Goal: Information Seeking & Learning: Check status

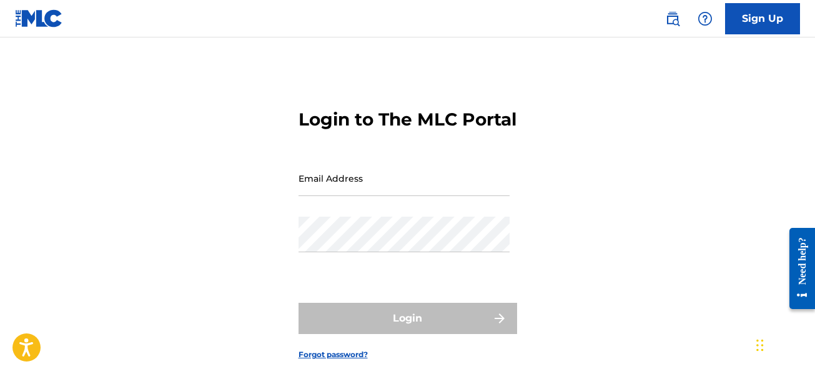
type input "[EMAIL_ADDRESS][DOMAIN_NAME]"
click at [475, 332] on div "Login" at bounding box center [407, 318] width 219 height 31
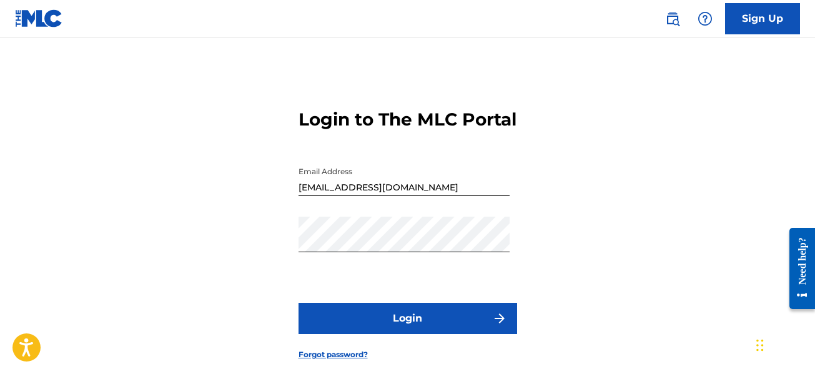
click at [475, 332] on button "Login" at bounding box center [407, 318] width 219 height 31
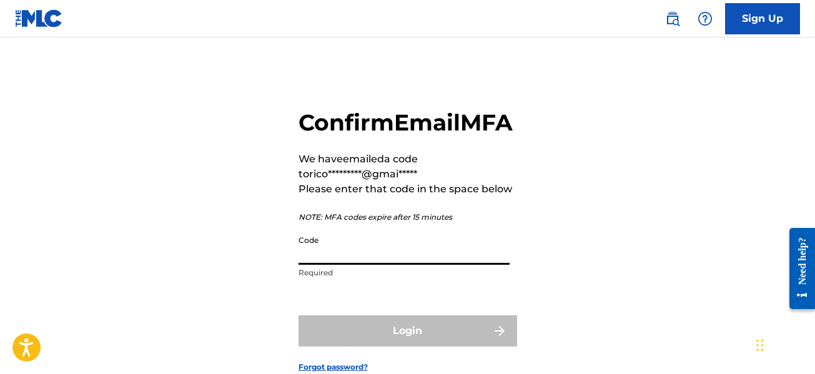
click at [425, 265] on input "Code" at bounding box center [403, 247] width 211 height 36
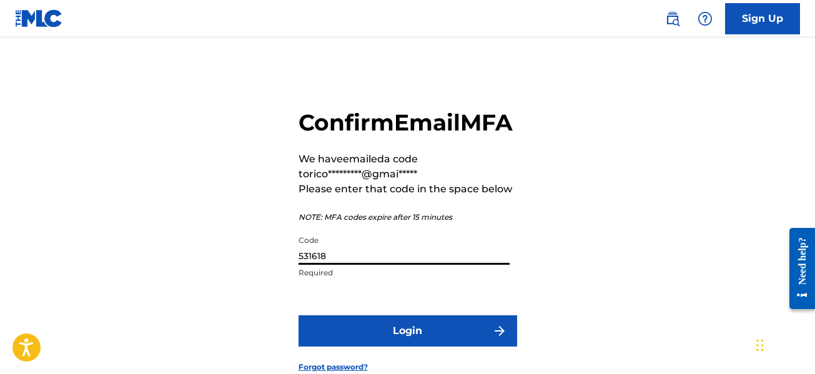
type input "531618"
click at [449, 346] on button "Login" at bounding box center [407, 330] width 219 height 31
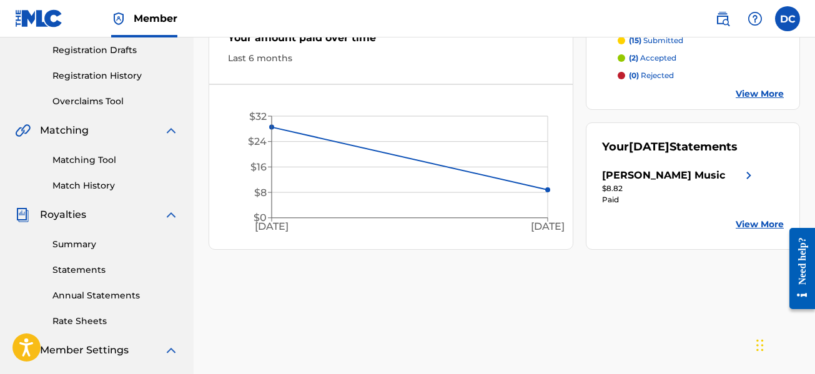
scroll to position [26, 0]
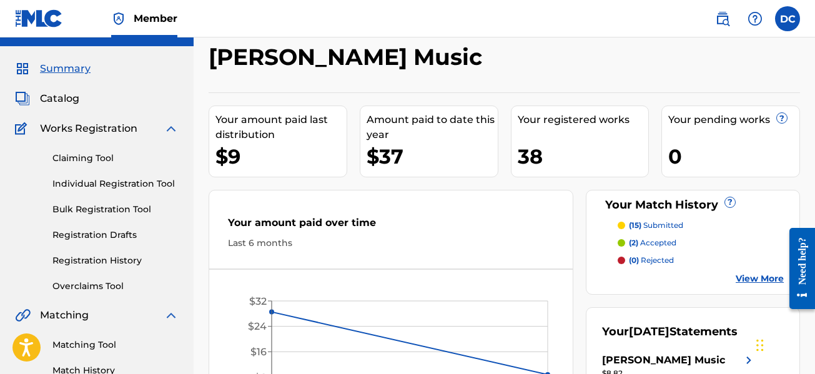
click at [91, 289] on link "Overclaims Tool" at bounding box center [115, 286] width 126 height 13
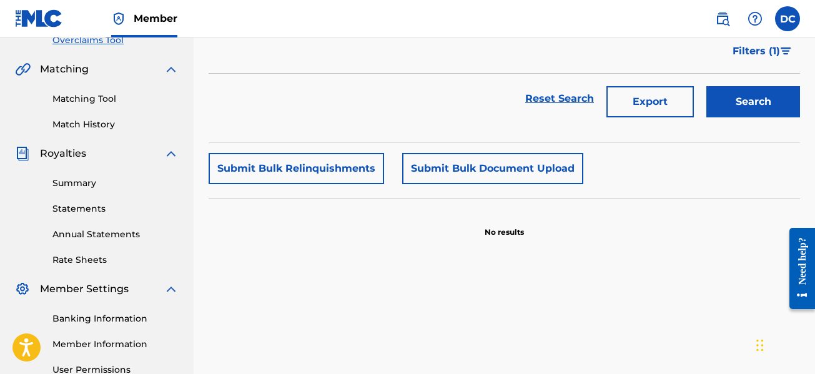
scroll to position [250, 0]
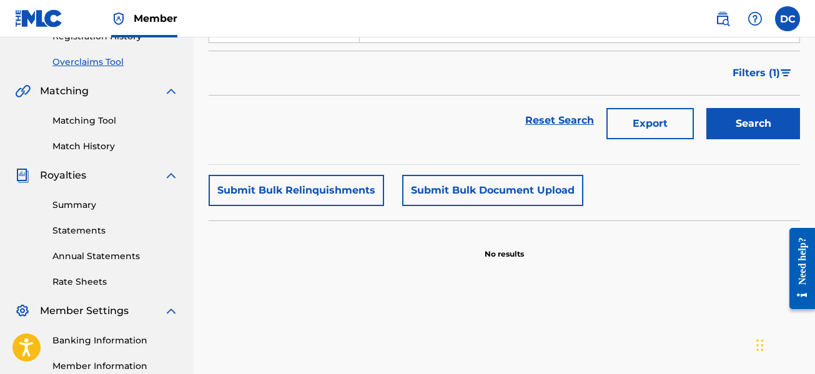
click at [98, 208] on link "Summary" at bounding box center [115, 205] width 126 height 13
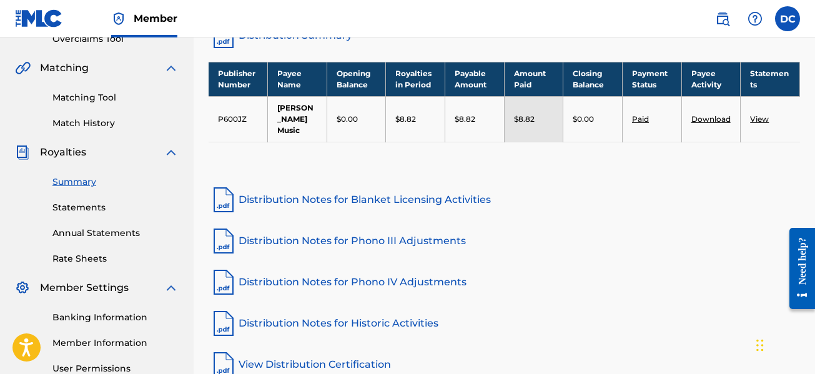
scroll to position [312, 0]
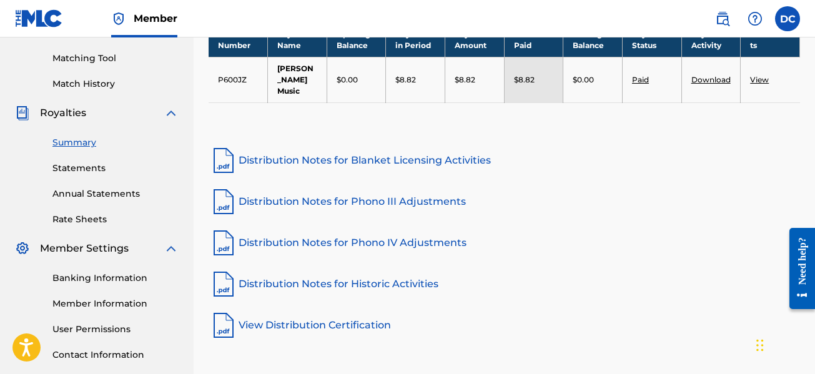
click at [77, 169] on link "Statements" at bounding box center [115, 168] width 126 height 13
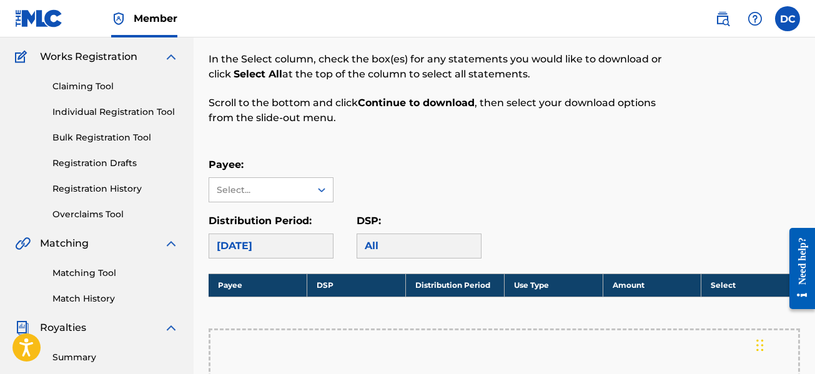
scroll to position [250, 0]
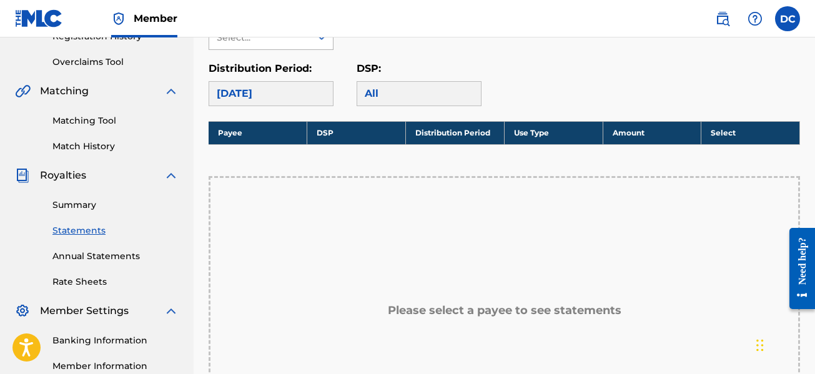
click at [314, 44] on div at bounding box center [321, 37] width 22 height 22
click at [261, 67] on div "[PERSON_NAME] Music" at bounding box center [271, 73] width 124 height 46
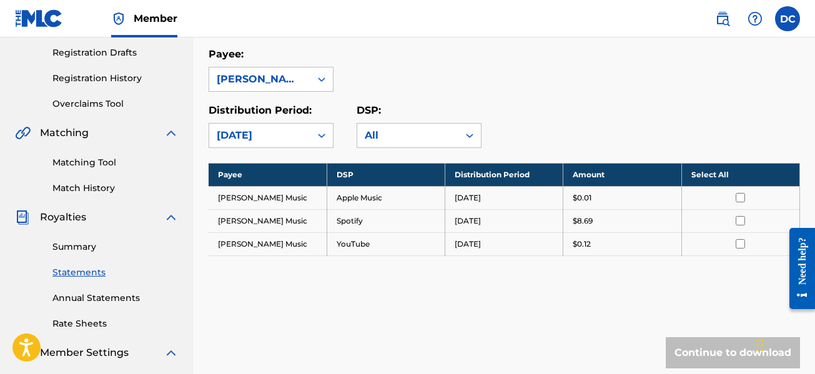
scroll to position [187, 0]
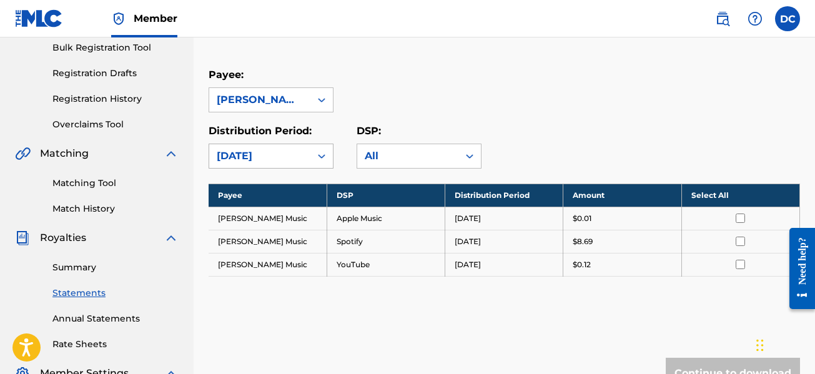
click at [321, 149] on div at bounding box center [321, 156] width 22 height 22
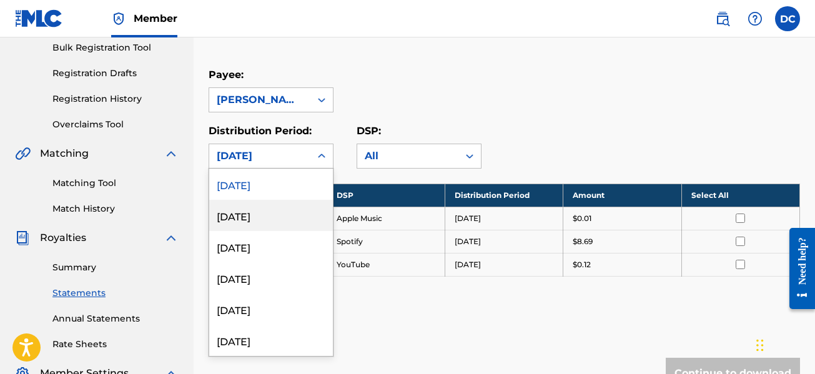
click at [245, 210] on div "[DATE]" at bounding box center [271, 215] width 124 height 31
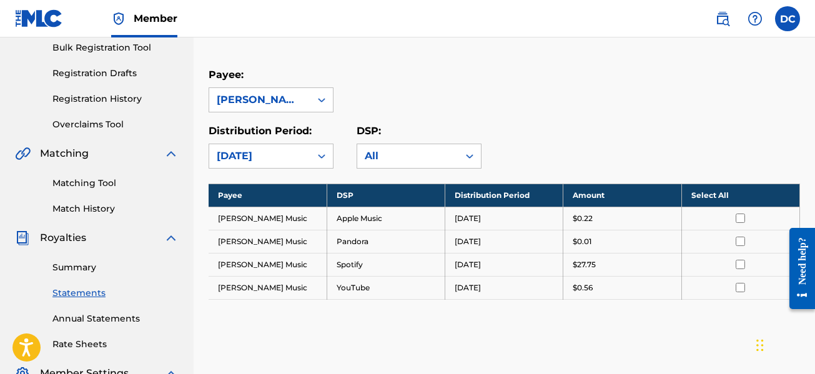
click at [287, 147] on div "[DATE]" at bounding box center [259, 156] width 101 height 24
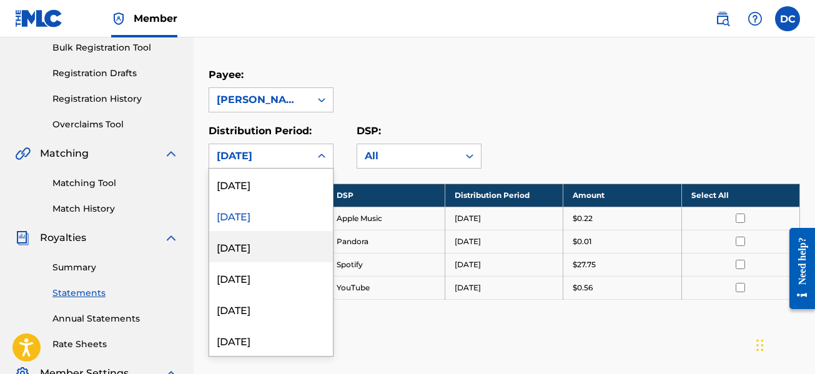
click at [267, 253] on div "[DATE]" at bounding box center [271, 246] width 124 height 31
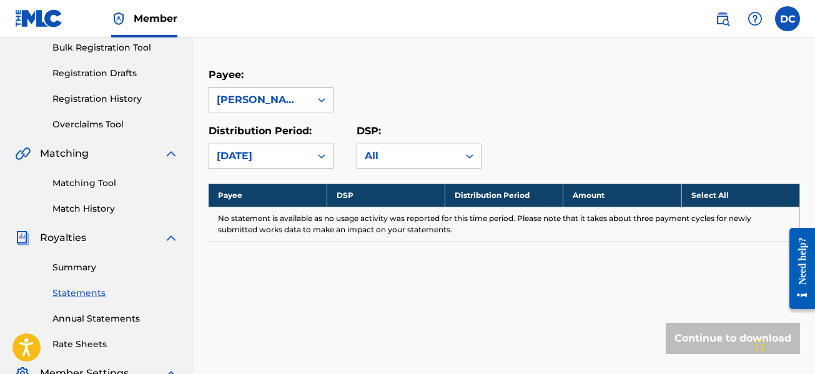
click at [290, 154] on div "[DATE]" at bounding box center [260, 156] width 86 height 15
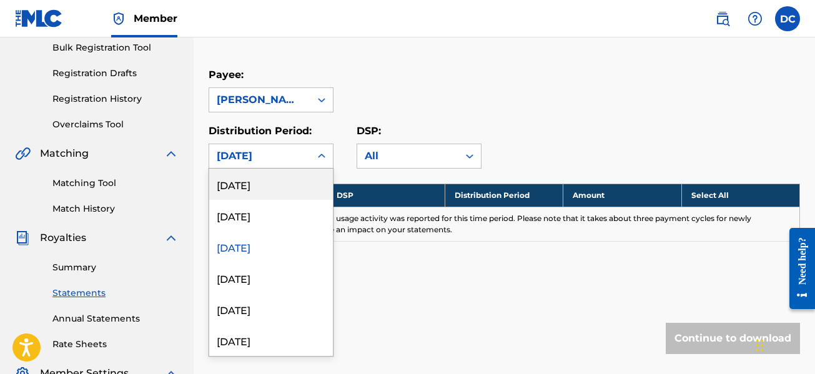
click at [267, 182] on div "[DATE]" at bounding box center [271, 184] width 124 height 31
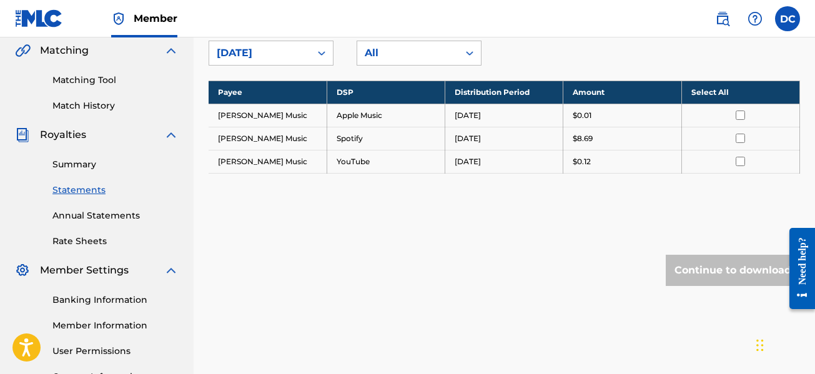
scroll to position [312, 0]
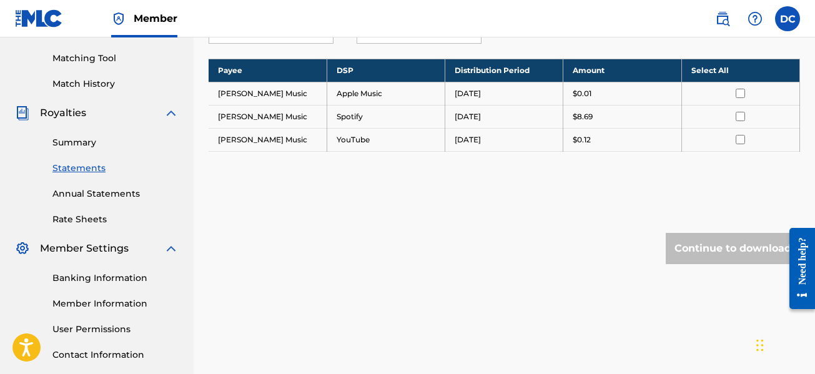
click at [108, 186] on div "Summary Statements Annual Statements Rate Sheets" at bounding box center [97, 173] width 164 height 106
click at [106, 193] on link "Annual Statements" at bounding box center [115, 193] width 126 height 13
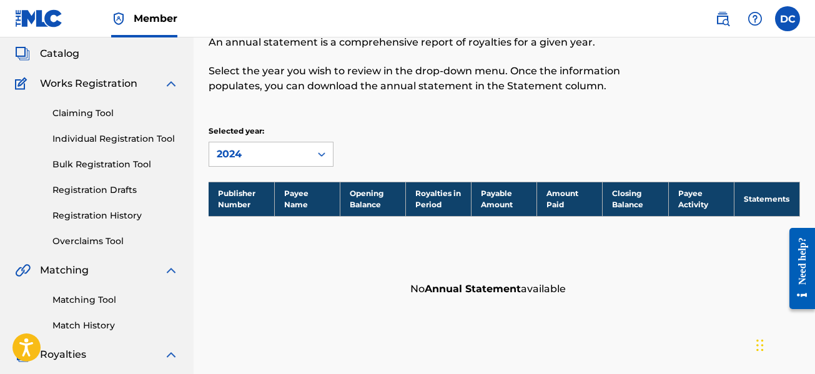
scroll to position [187, 0]
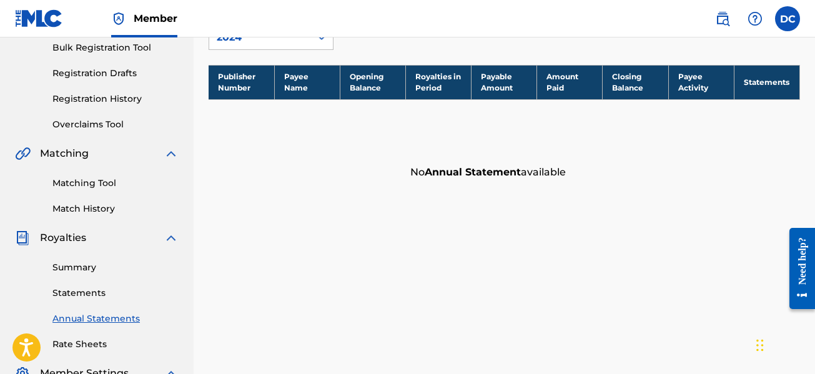
click at [109, 122] on link "Overclaims Tool" at bounding box center [115, 124] width 126 height 13
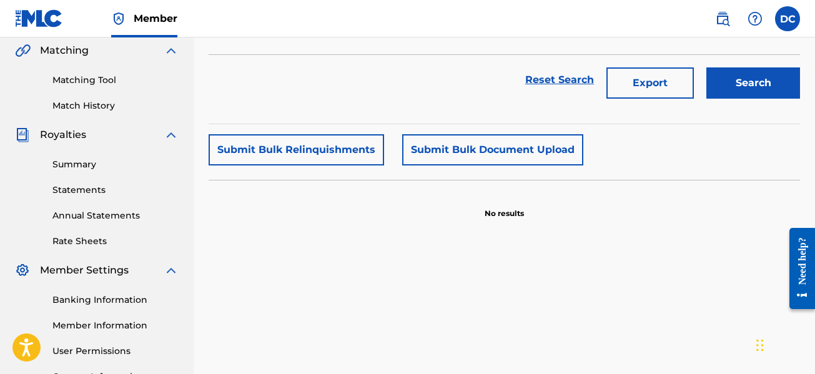
scroll to position [312, 0]
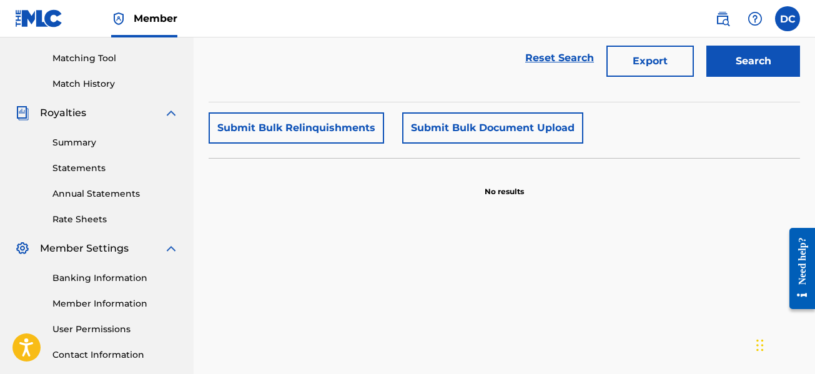
click at [106, 199] on link "Annual Statements" at bounding box center [115, 193] width 126 height 13
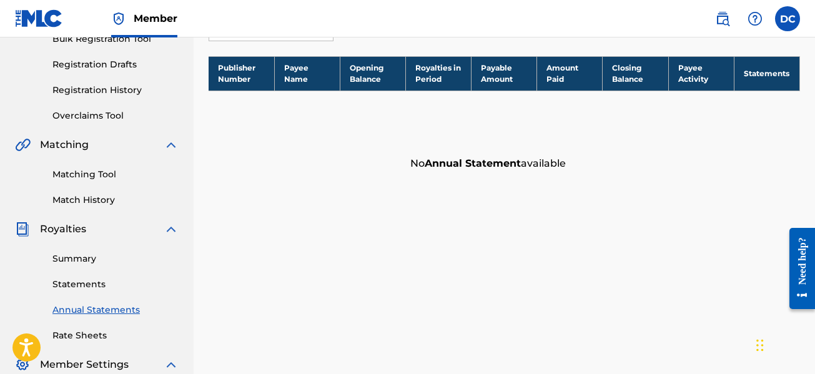
scroll to position [375, 0]
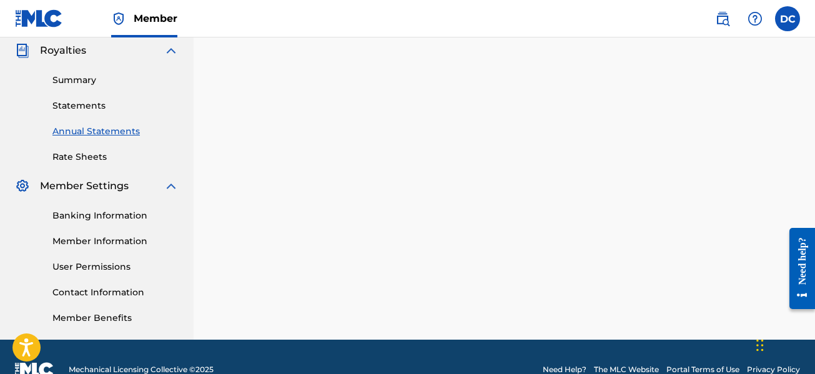
click at [82, 165] on div "Summary Catalog Works Registration Claiming Tool Individual Registration Tool B…" at bounding box center [97, 18] width 194 height 642
click at [82, 157] on link "Rate Sheets" at bounding box center [115, 156] width 126 height 13
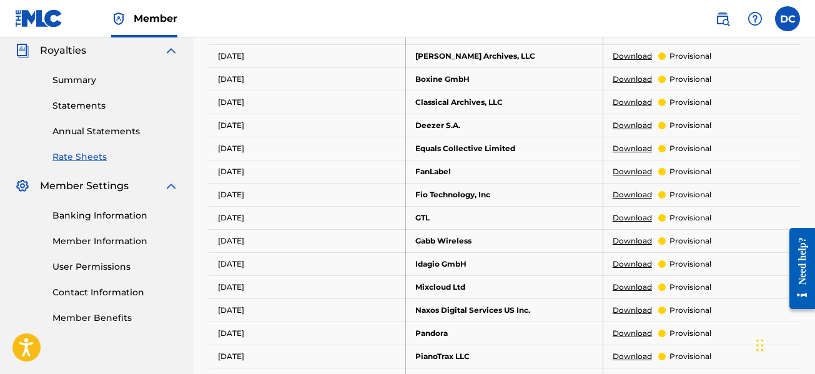
scroll to position [187, 0]
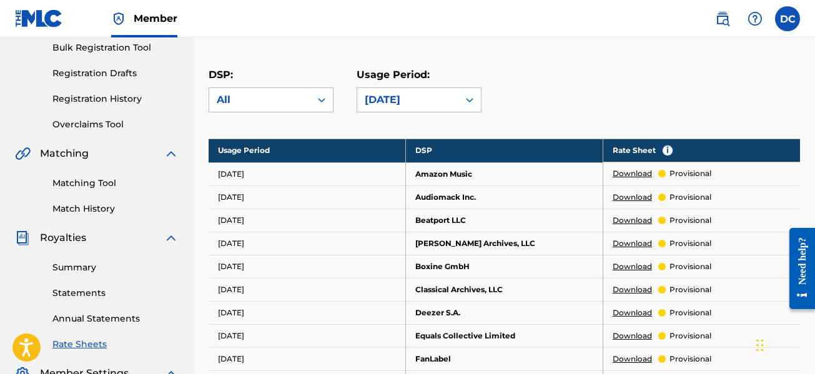
click at [108, 205] on link "Match History" at bounding box center [115, 208] width 126 height 13
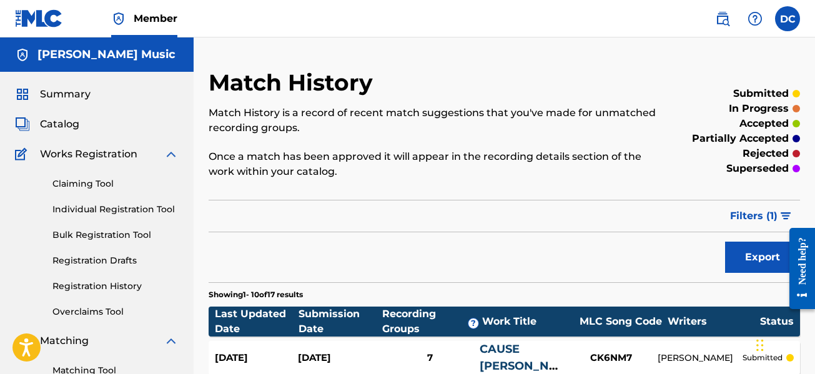
click at [166, 157] on img at bounding box center [171, 154] width 15 height 15
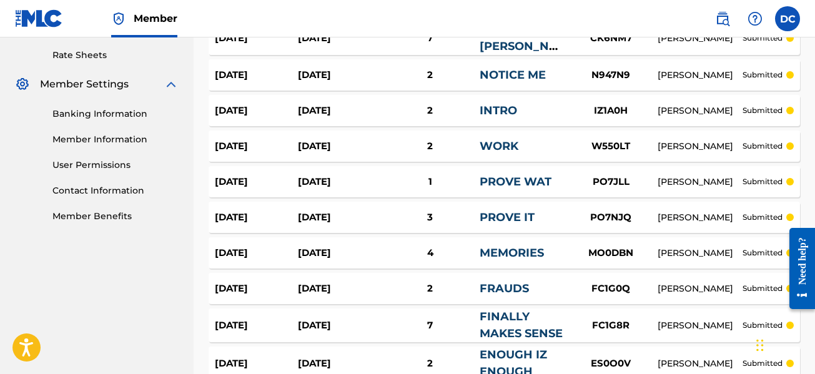
scroll to position [450, 0]
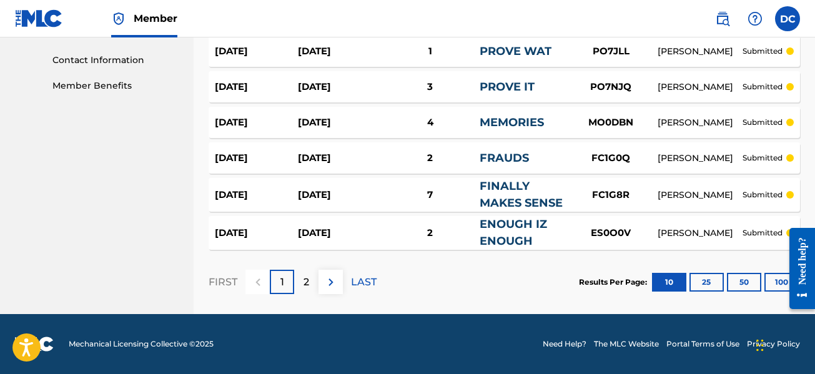
click at [301, 276] on div "2" at bounding box center [306, 282] width 24 height 24
click at [279, 284] on div "1" at bounding box center [282, 282] width 24 height 24
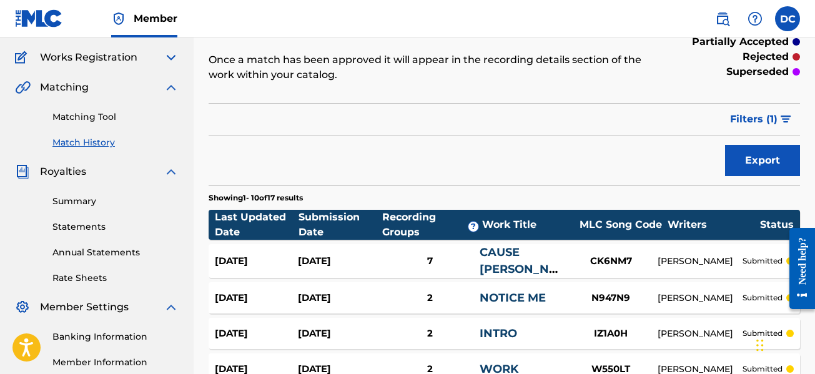
scroll to position [62, 0]
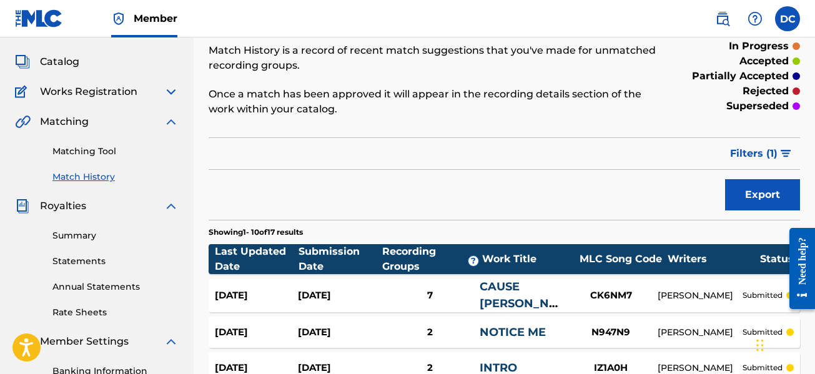
click at [97, 153] on link "Matching Tool" at bounding box center [115, 151] width 126 height 13
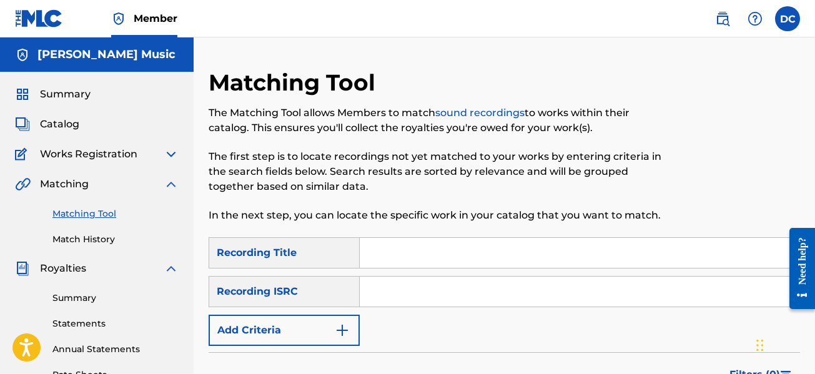
click at [171, 184] on img at bounding box center [171, 184] width 15 height 15
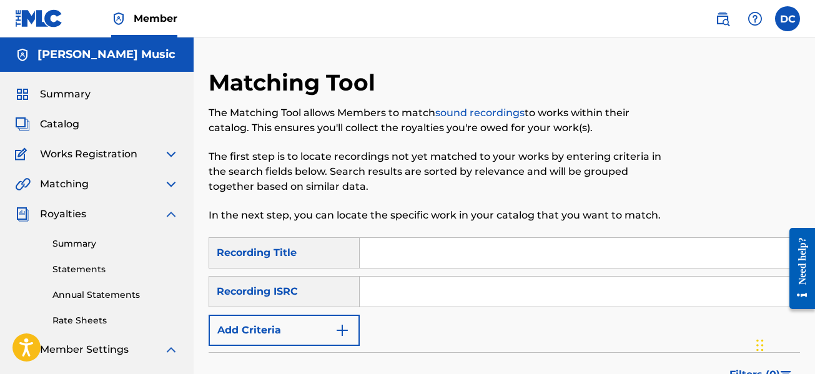
click at [166, 159] on img at bounding box center [171, 154] width 15 height 15
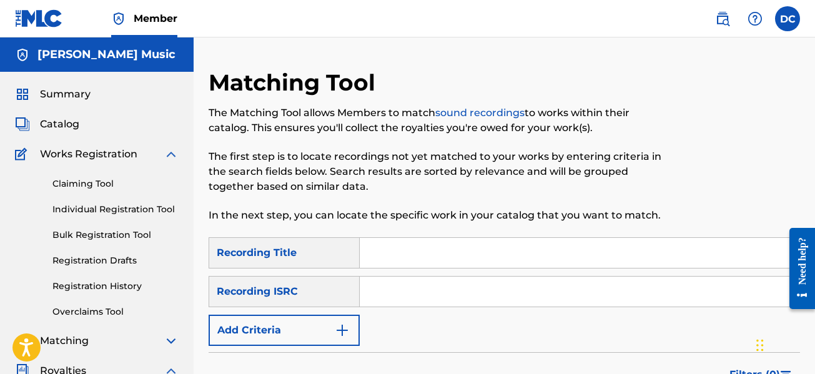
click at [166, 159] on img at bounding box center [171, 154] width 15 height 15
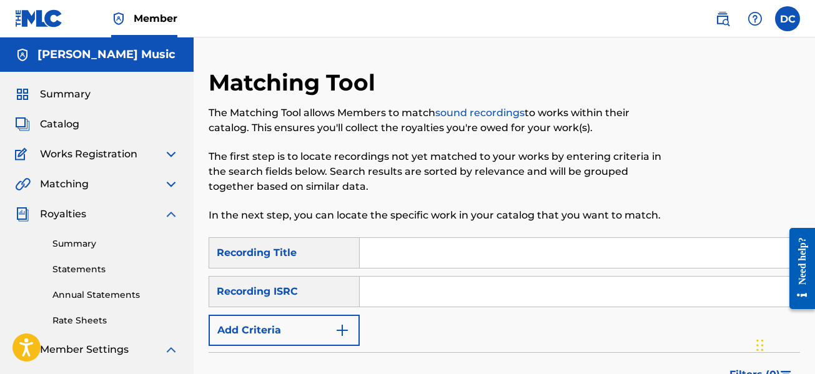
click at [166, 157] on img at bounding box center [171, 154] width 15 height 15
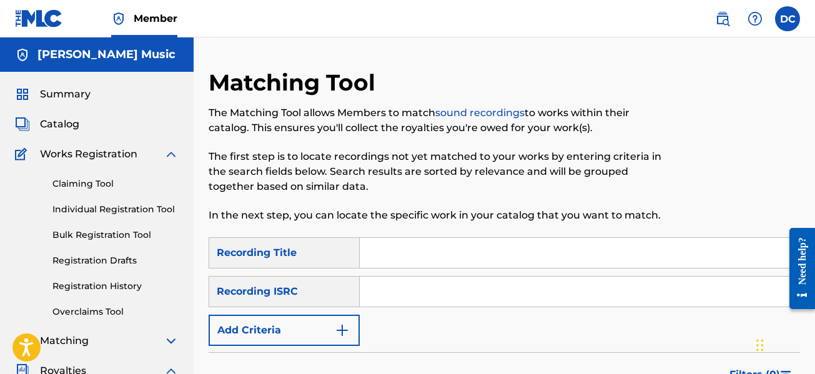
click at [98, 289] on link "Registration History" at bounding box center [115, 286] width 126 height 13
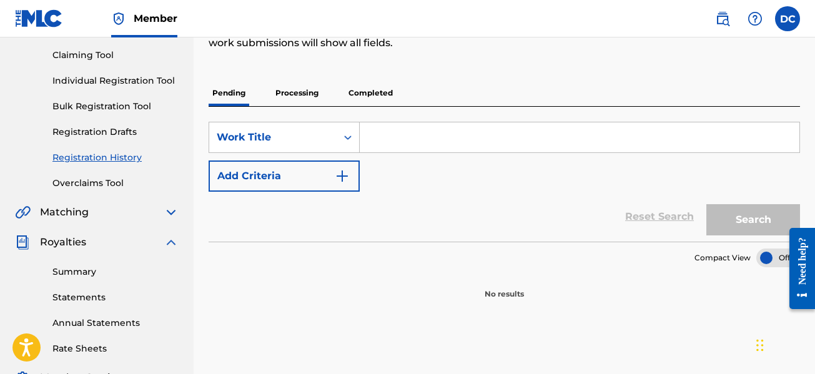
scroll to position [62, 0]
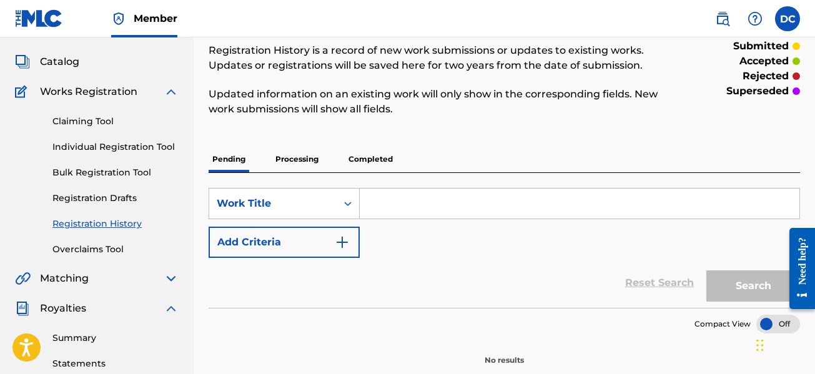
click at [97, 200] on link "Registration Drafts" at bounding box center [115, 198] width 126 height 13
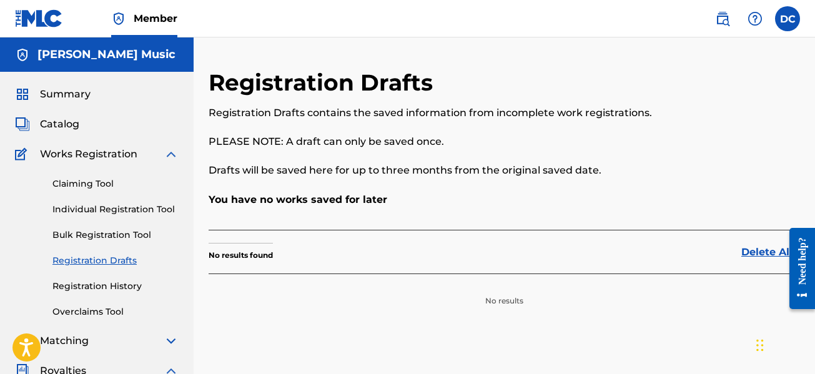
click at [106, 189] on link "Claiming Tool" at bounding box center [115, 183] width 126 height 13
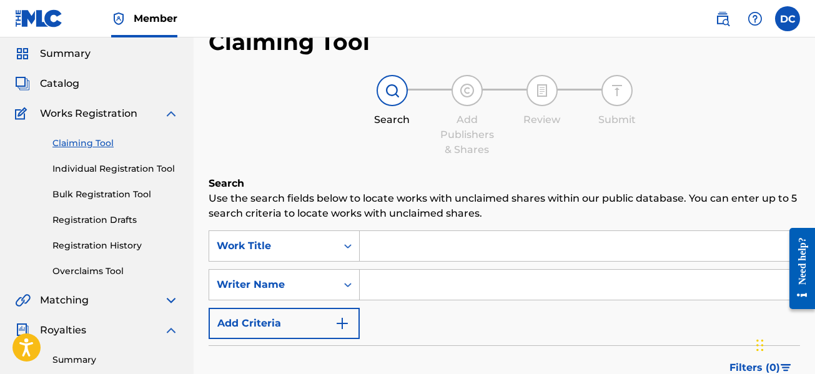
scroll to position [62, 0]
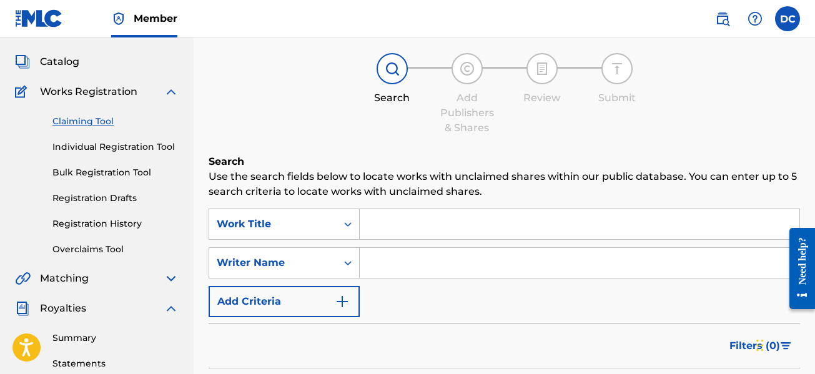
click at [398, 265] on input "Search Form" at bounding box center [580, 263] width 440 height 30
type input "[PERSON_NAME]"
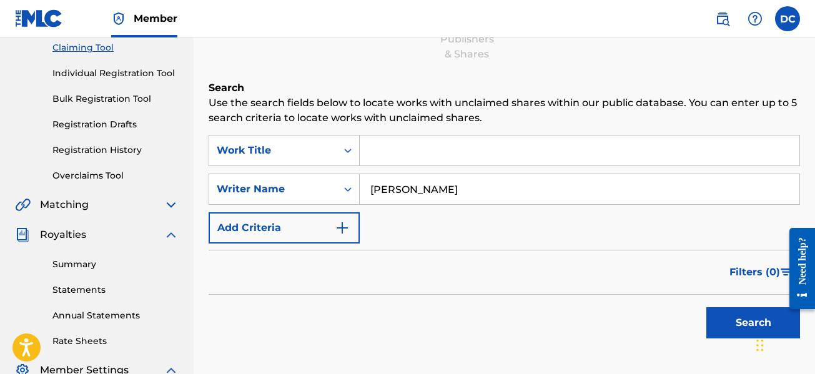
scroll to position [250, 0]
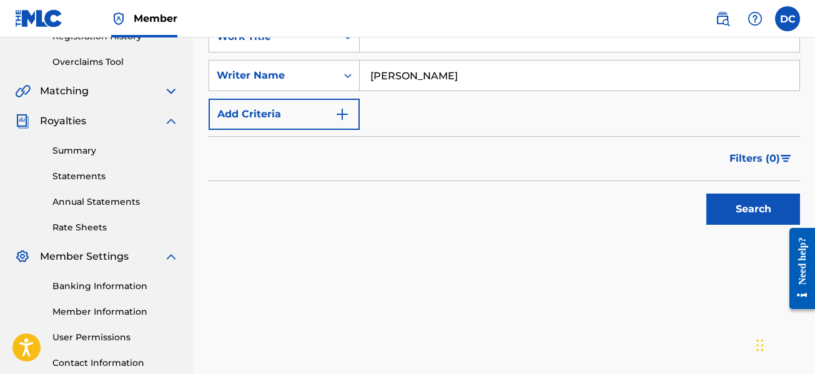
click at [726, 200] on button "Search" at bounding box center [753, 209] width 94 height 31
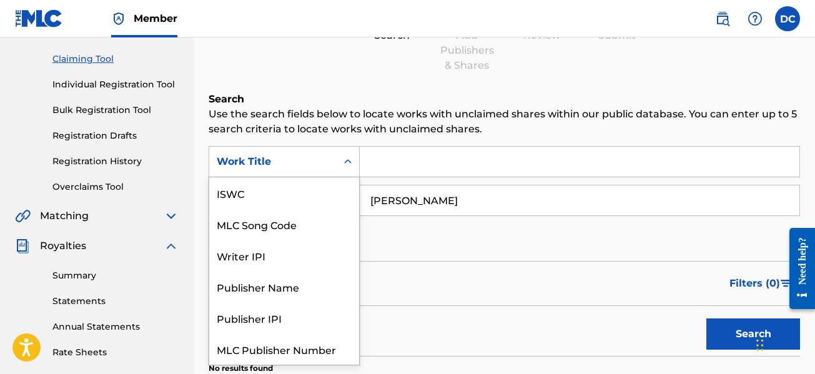
click at [330, 164] on div "Work Title" at bounding box center [272, 162] width 127 height 24
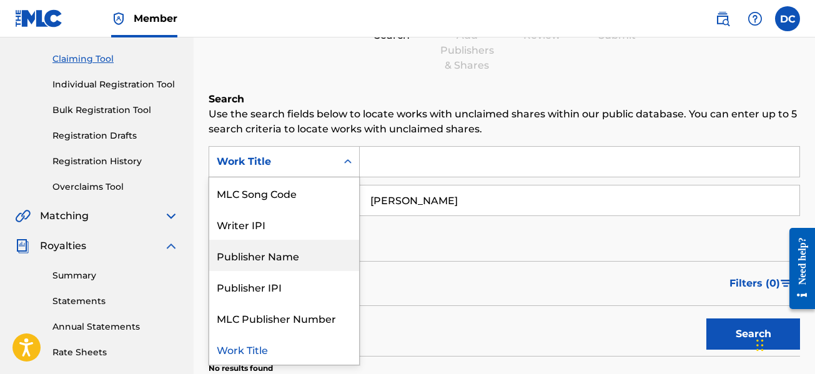
click at [296, 248] on div "Publisher Name" at bounding box center [284, 255] width 150 height 31
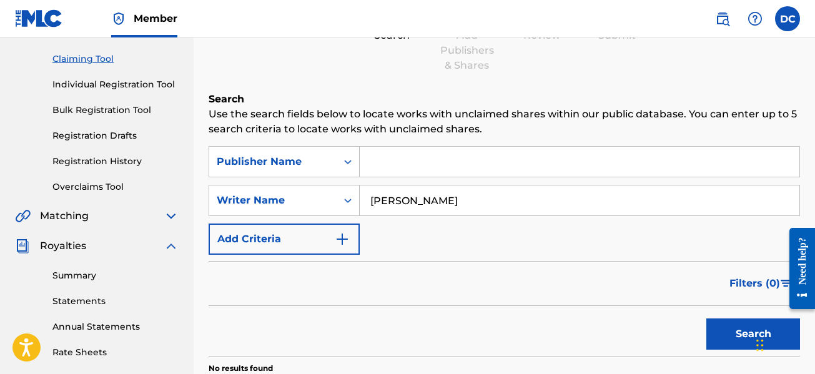
click at [430, 162] on input "Search Form" at bounding box center [580, 162] width 440 height 30
click at [401, 331] on div "Search" at bounding box center [504, 331] width 591 height 50
click at [307, 173] on div "Publisher Name" at bounding box center [272, 162] width 127 height 24
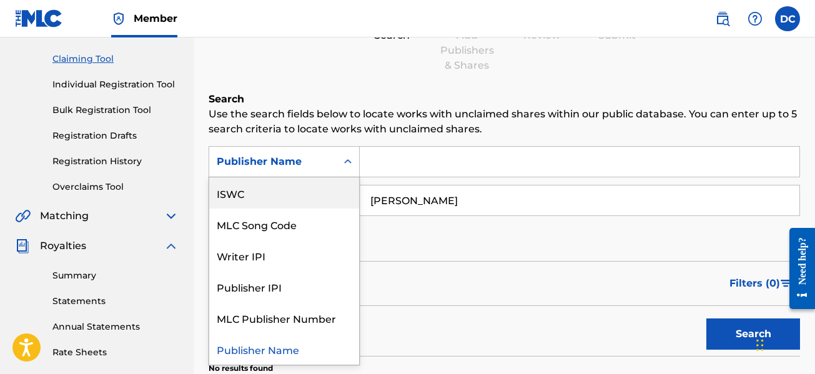
scroll to position [0, 0]
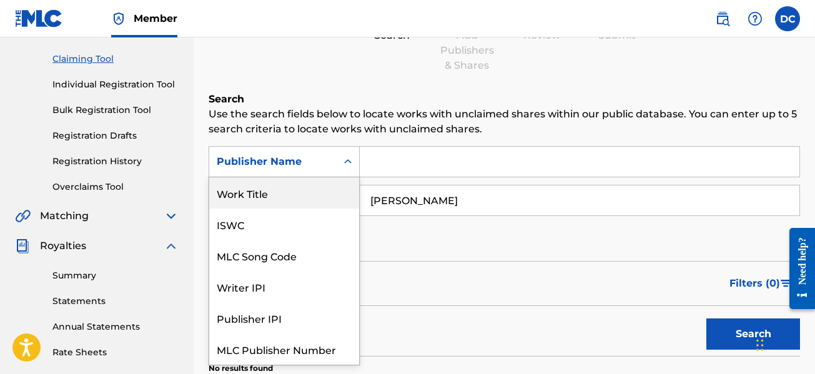
click at [282, 194] on div "Work Title" at bounding box center [284, 192] width 150 height 31
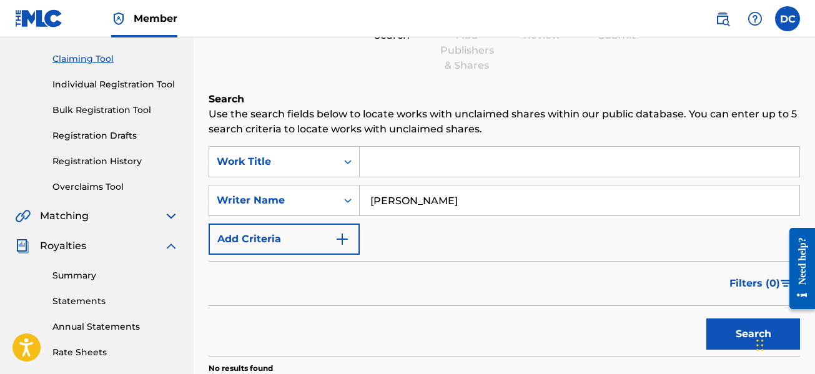
click at [413, 160] on input "Search Form" at bounding box center [580, 162] width 440 height 30
click at [409, 160] on input "Search Form" at bounding box center [580, 162] width 440 height 30
click at [408, 162] on input "Search Form" at bounding box center [580, 162] width 440 height 30
click at [436, 264] on div "Filters ( 0 )" at bounding box center [504, 283] width 591 height 45
click at [414, 168] on input "Search Form" at bounding box center [580, 162] width 440 height 30
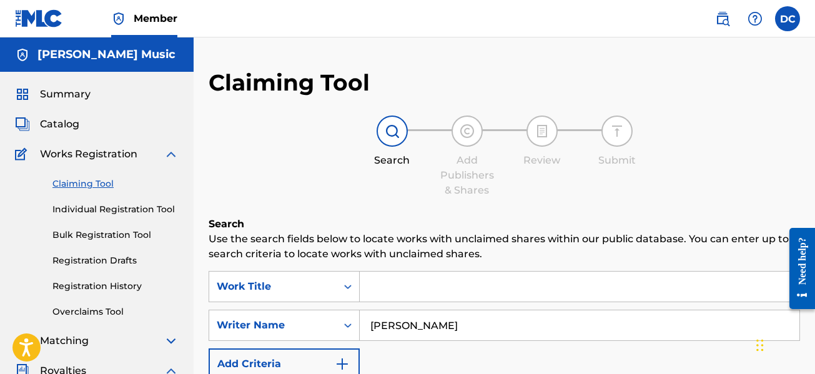
click at [91, 156] on span "Works Registration" at bounding box center [88, 154] width 97 height 15
click at [159, 151] on div "Works Registration" at bounding box center [97, 154] width 164 height 15
click at [166, 150] on img at bounding box center [171, 154] width 15 height 15
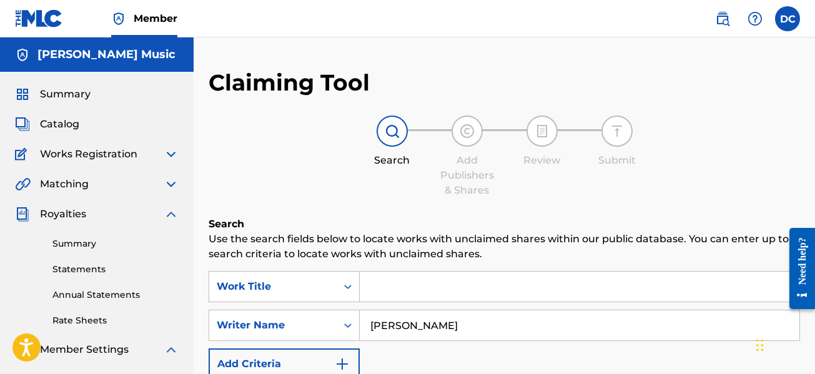
click at [71, 130] on span "Catalog" at bounding box center [59, 124] width 39 height 15
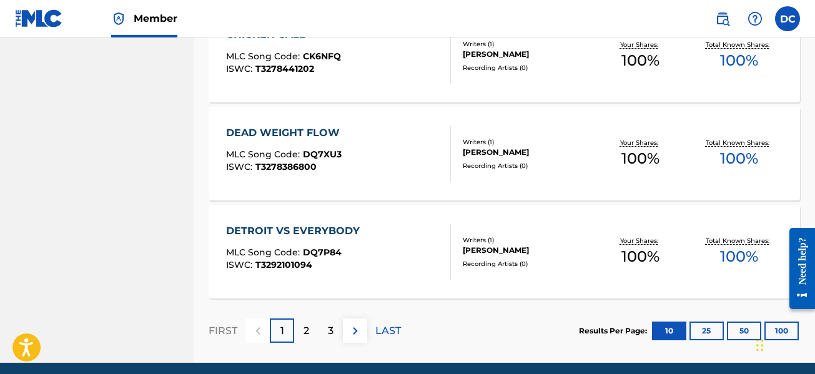
scroll to position [1055, 0]
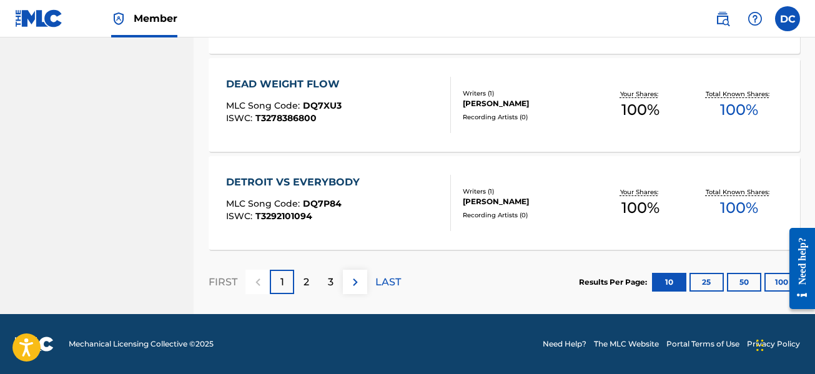
click at [291, 83] on div "DEAD WEIGHT FLOW" at bounding box center [286, 84] width 120 height 15
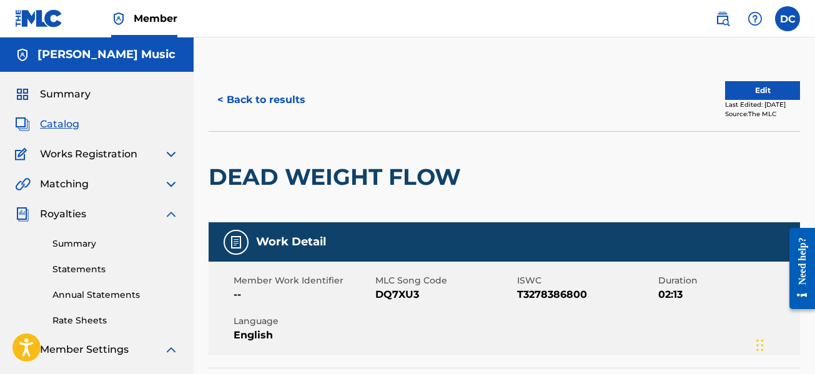
click at [233, 99] on button "< Back to results" at bounding box center [262, 99] width 106 height 31
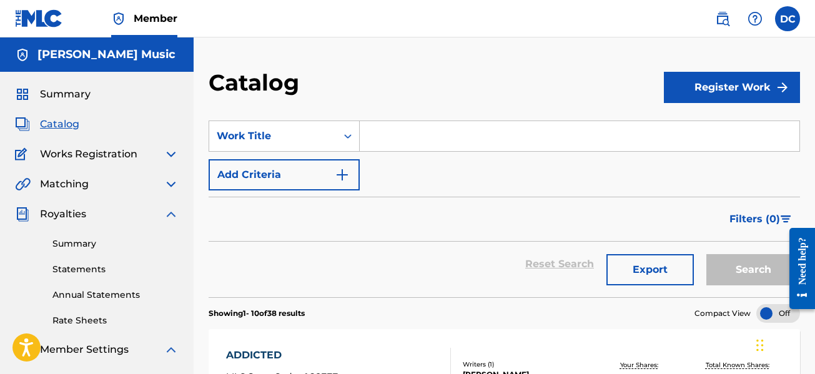
click at [76, 98] on span "Summary" at bounding box center [65, 94] width 51 height 15
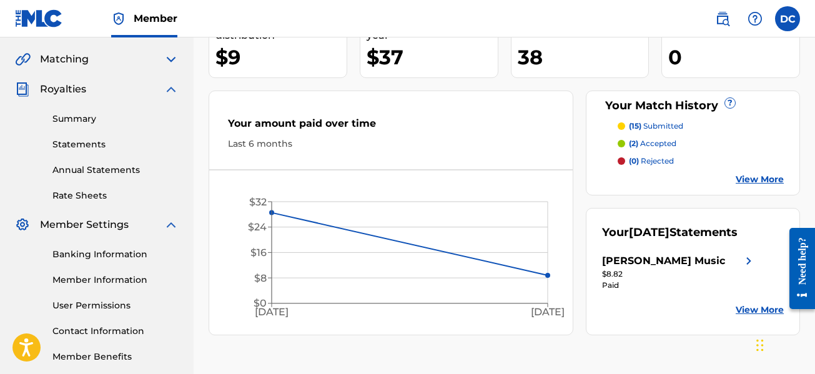
scroll to position [187, 0]
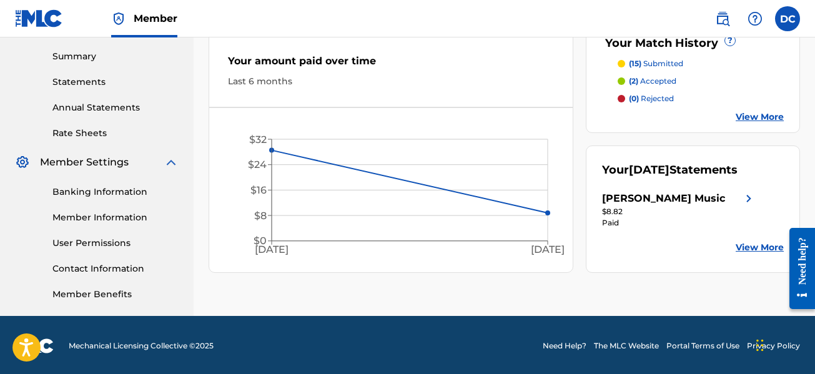
click at [758, 243] on link "View More" at bounding box center [759, 247] width 48 height 13
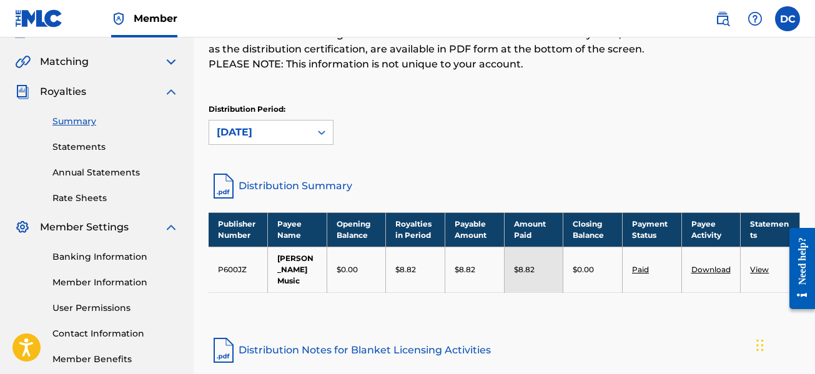
scroll to position [62, 0]
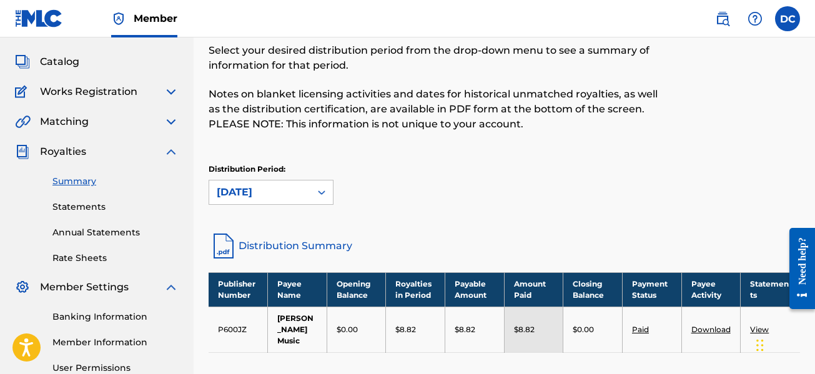
click at [93, 210] on link "Statements" at bounding box center [115, 206] width 126 height 13
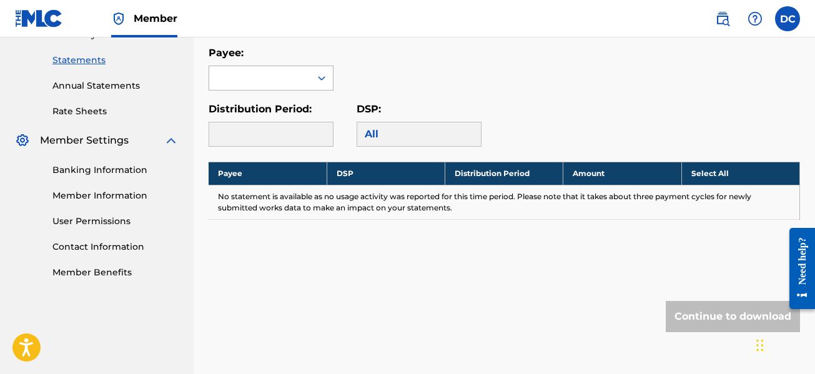
scroll to position [187, 0]
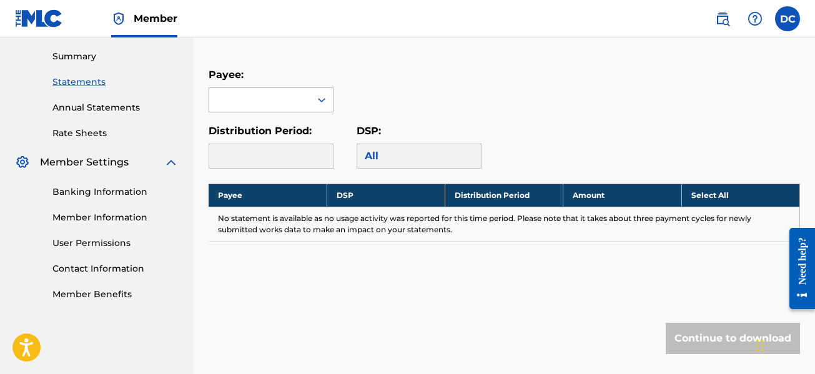
click at [287, 101] on div at bounding box center [259, 100] width 101 height 24
click at [272, 130] on div "[PERSON_NAME] Music" at bounding box center [271, 135] width 124 height 46
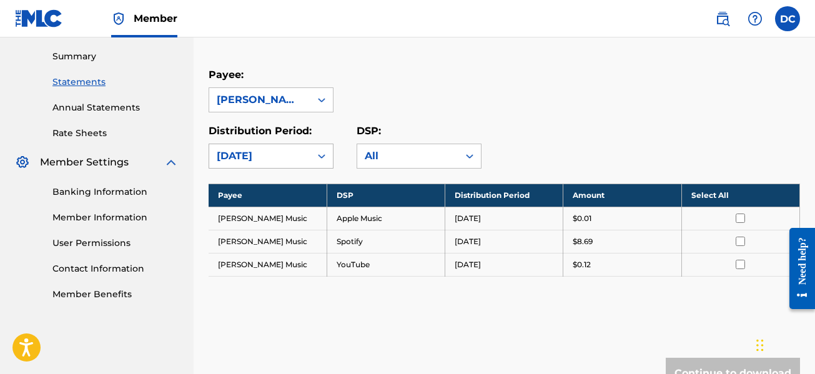
click at [305, 154] on div "[DATE]" at bounding box center [259, 156] width 101 height 24
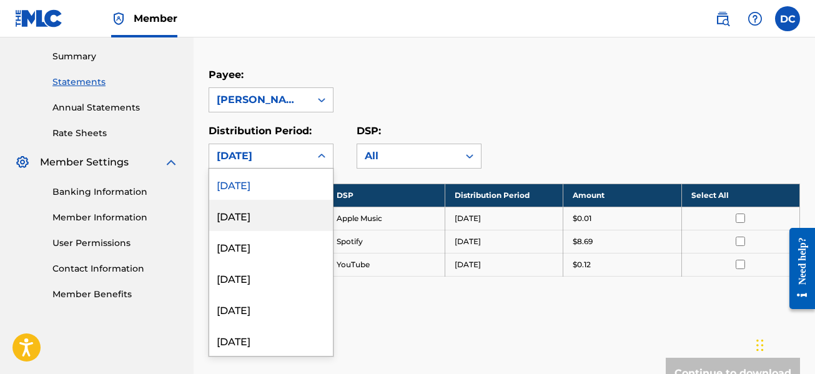
click at [266, 217] on div "[DATE]" at bounding box center [271, 215] width 124 height 31
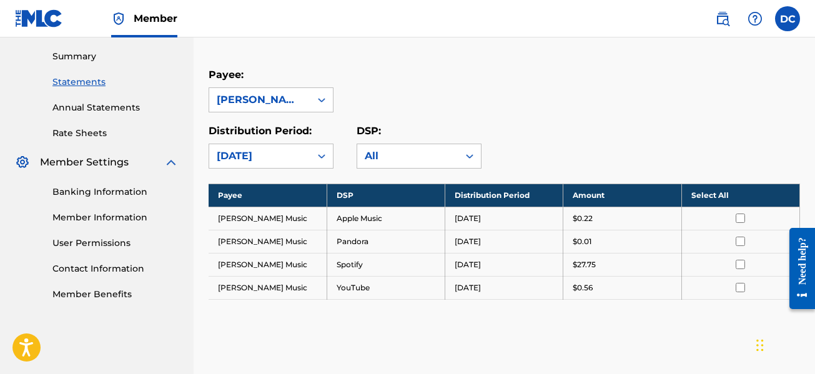
click at [278, 154] on div "[DATE]" at bounding box center [260, 156] width 86 height 15
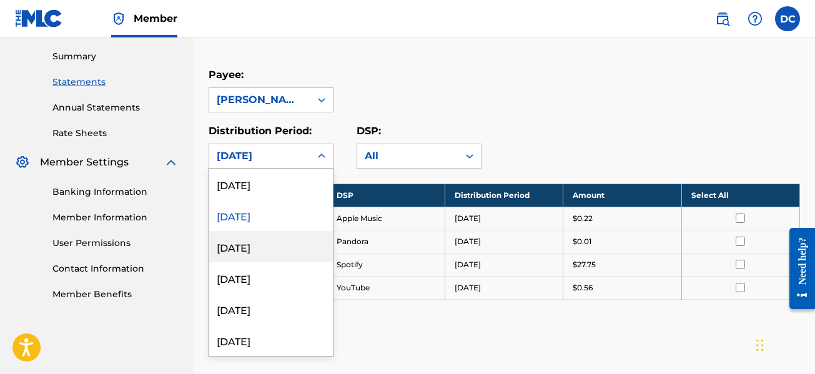
click at [242, 243] on div "[DATE]" at bounding box center [271, 246] width 124 height 31
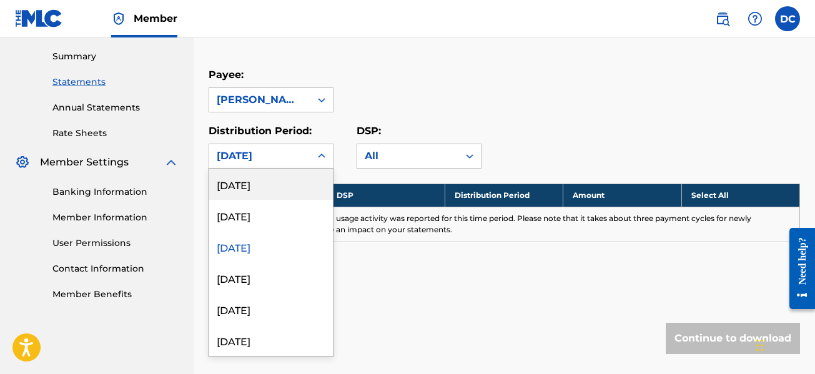
click at [287, 154] on div "[DATE]" at bounding box center [260, 156] width 86 height 15
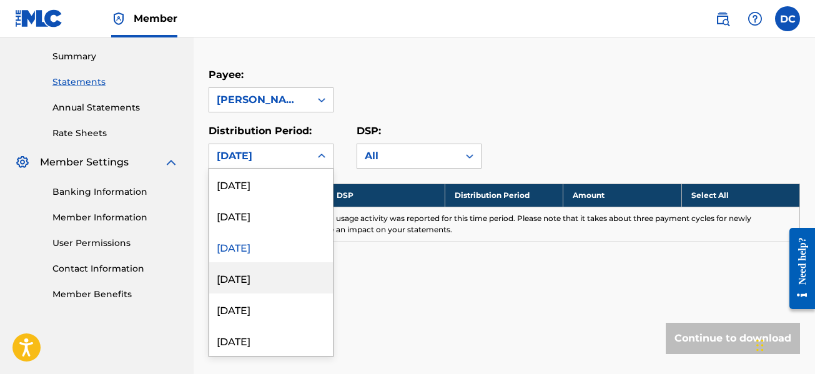
click at [251, 272] on div "[DATE]" at bounding box center [271, 277] width 124 height 31
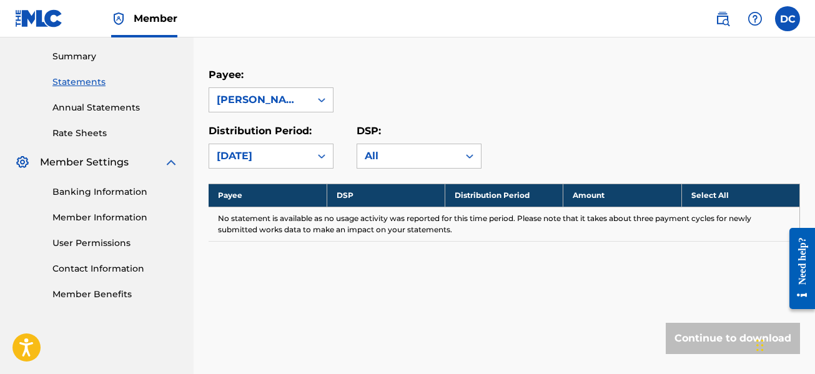
click at [294, 158] on div "[DATE]" at bounding box center [260, 156] width 86 height 15
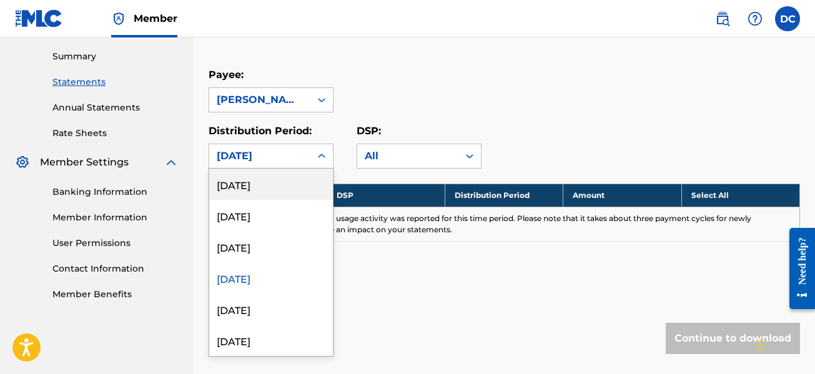
click at [266, 187] on div "[DATE]" at bounding box center [271, 184] width 124 height 31
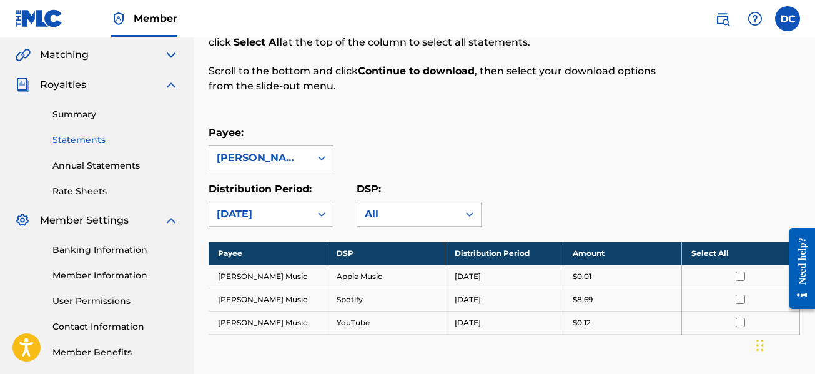
scroll to position [0, 0]
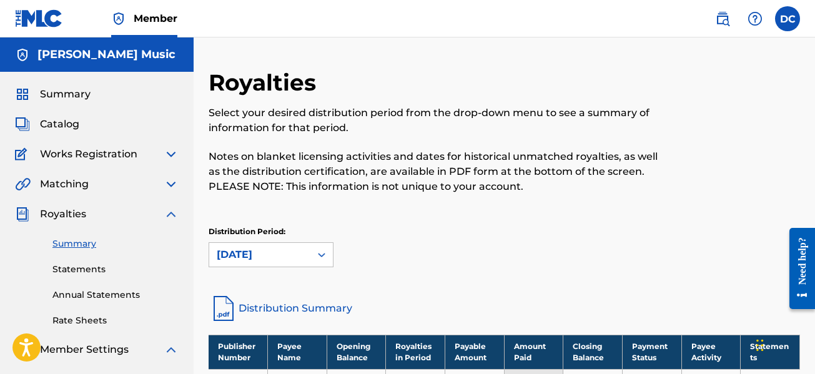
click at [81, 94] on span "Summary" at bounding box center [65, 94] width 51 height 15
